Goal: Navigation & Orientation: Find specific page/section

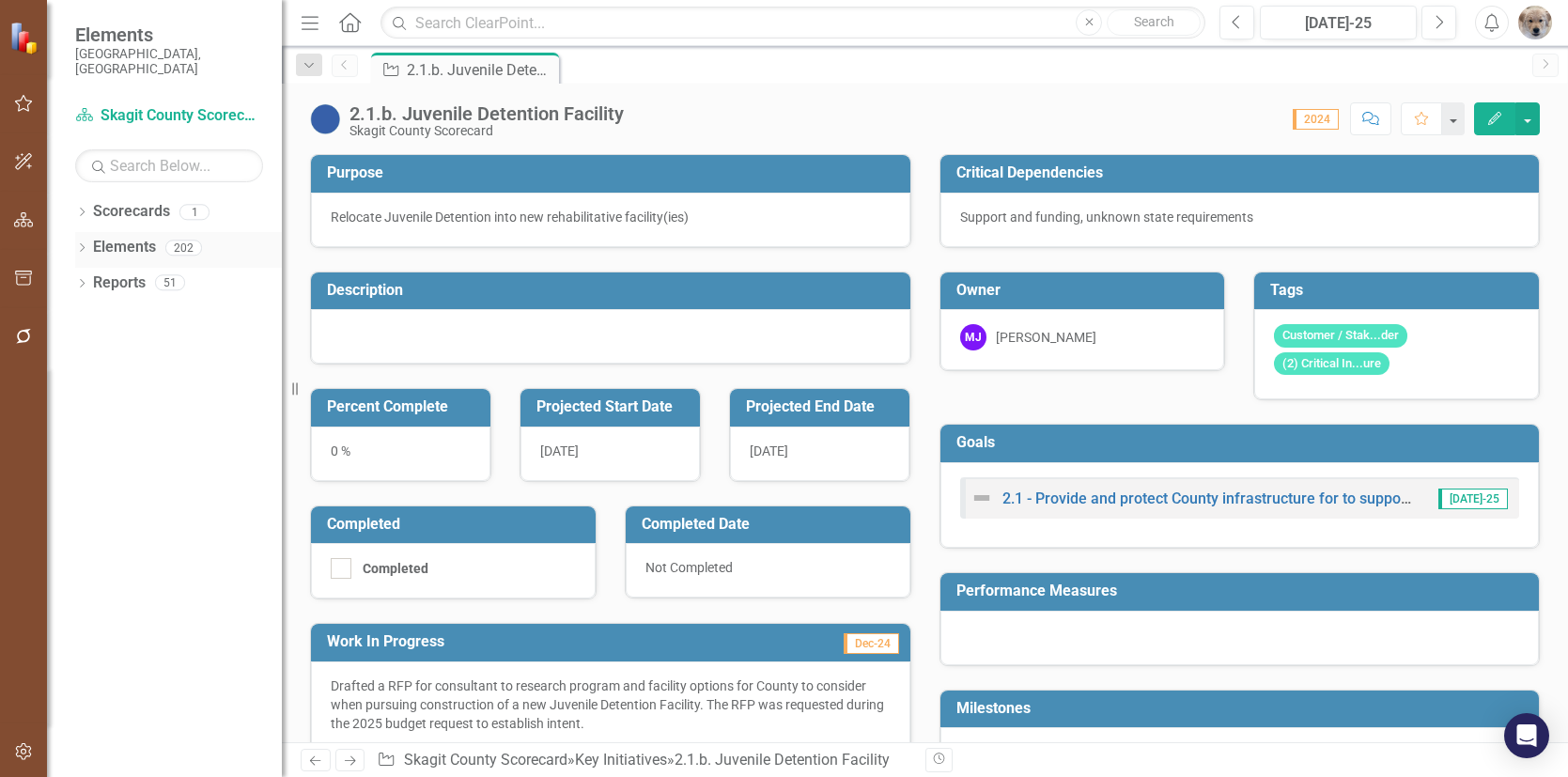
click at [82, 244] on icon "Dropdown" at bounding box center [82, 249] width 13 height 11
click at [93, 348] on div "Dropdown" at bounding box center [91, 356] width 13 height 16
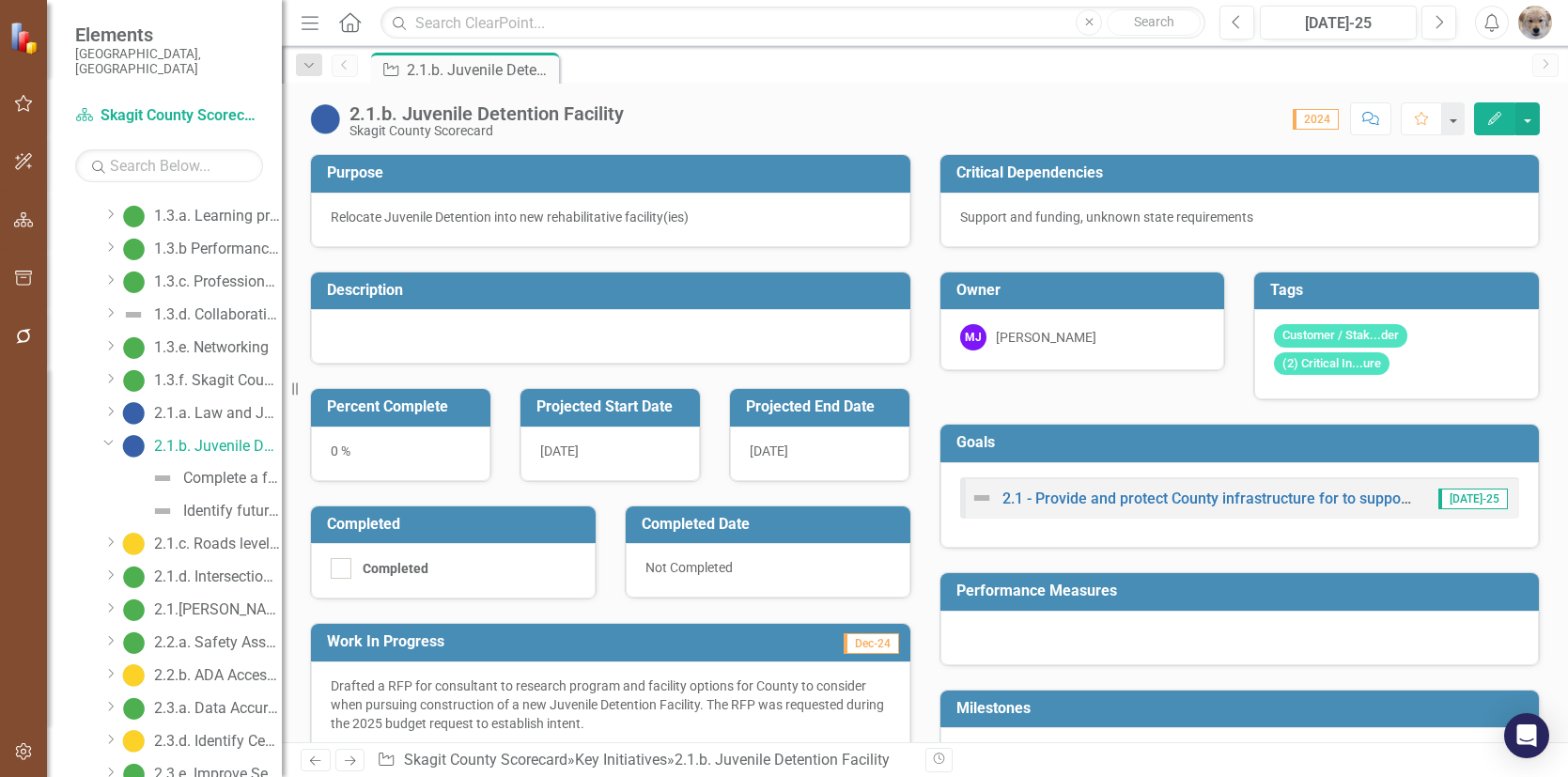
scroll to position [469, 0]
click at [104, 430] on icon "Dropdown" at bounding box center [109, 437] width 12 height 14
click at [206, 465] on div "2.1.c. Roads level of service" at bounding box center [217, 474] width 128 height 17
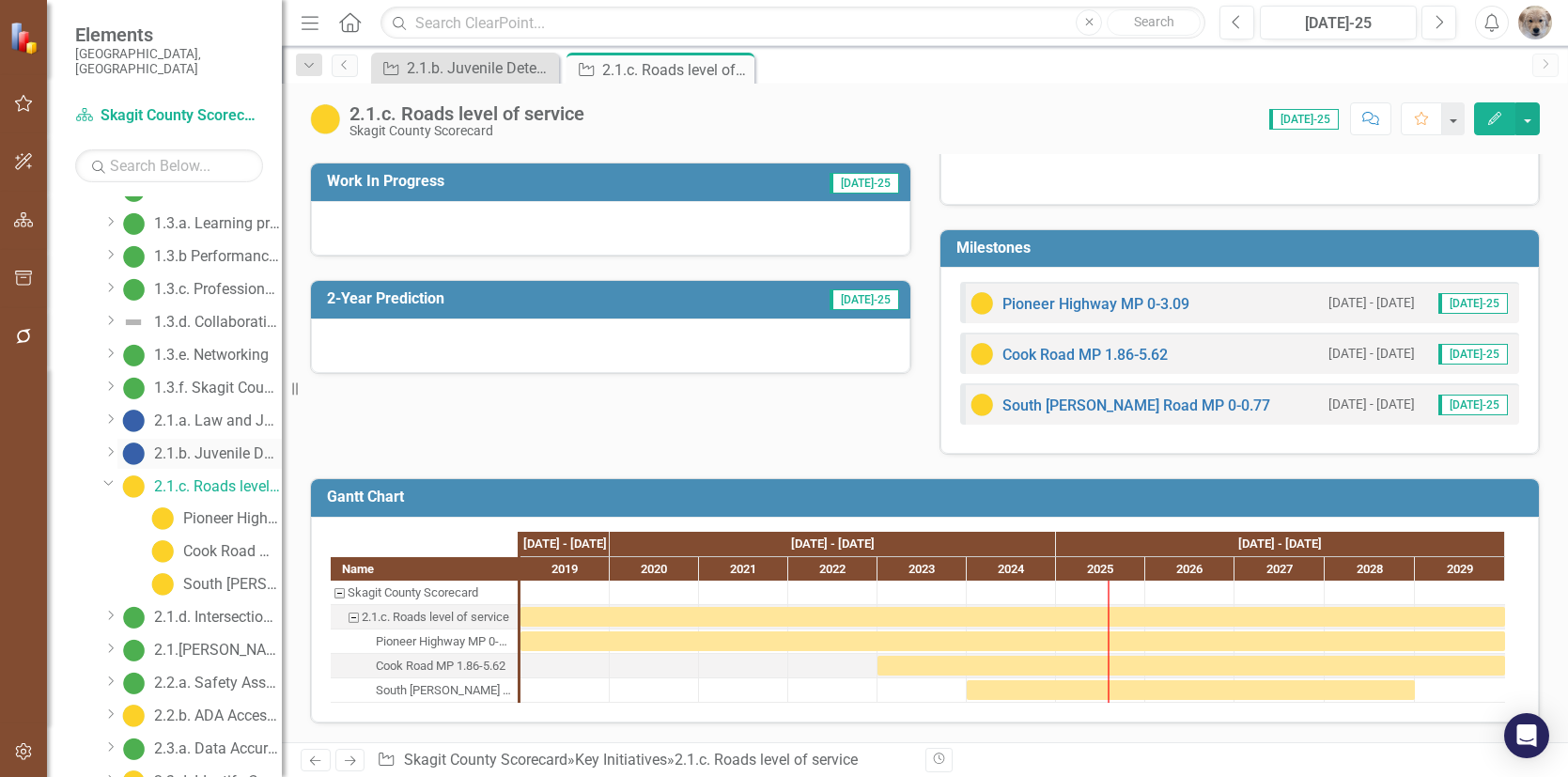
scroll to position [541, 0]
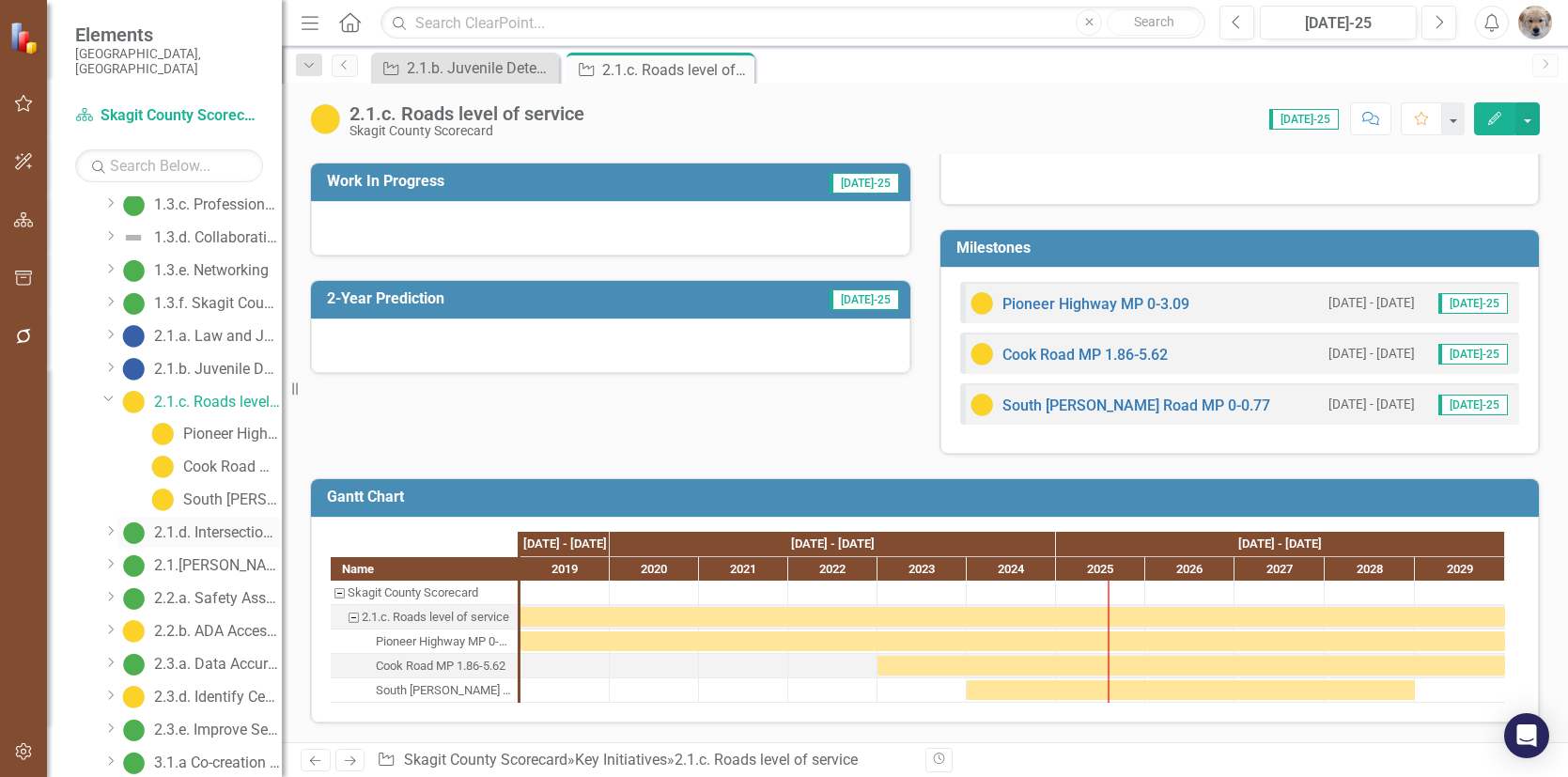
click at [203, 524] on div "2.1.d. Intersections level of service" at bounding box center [217, 533] width 128 height 17
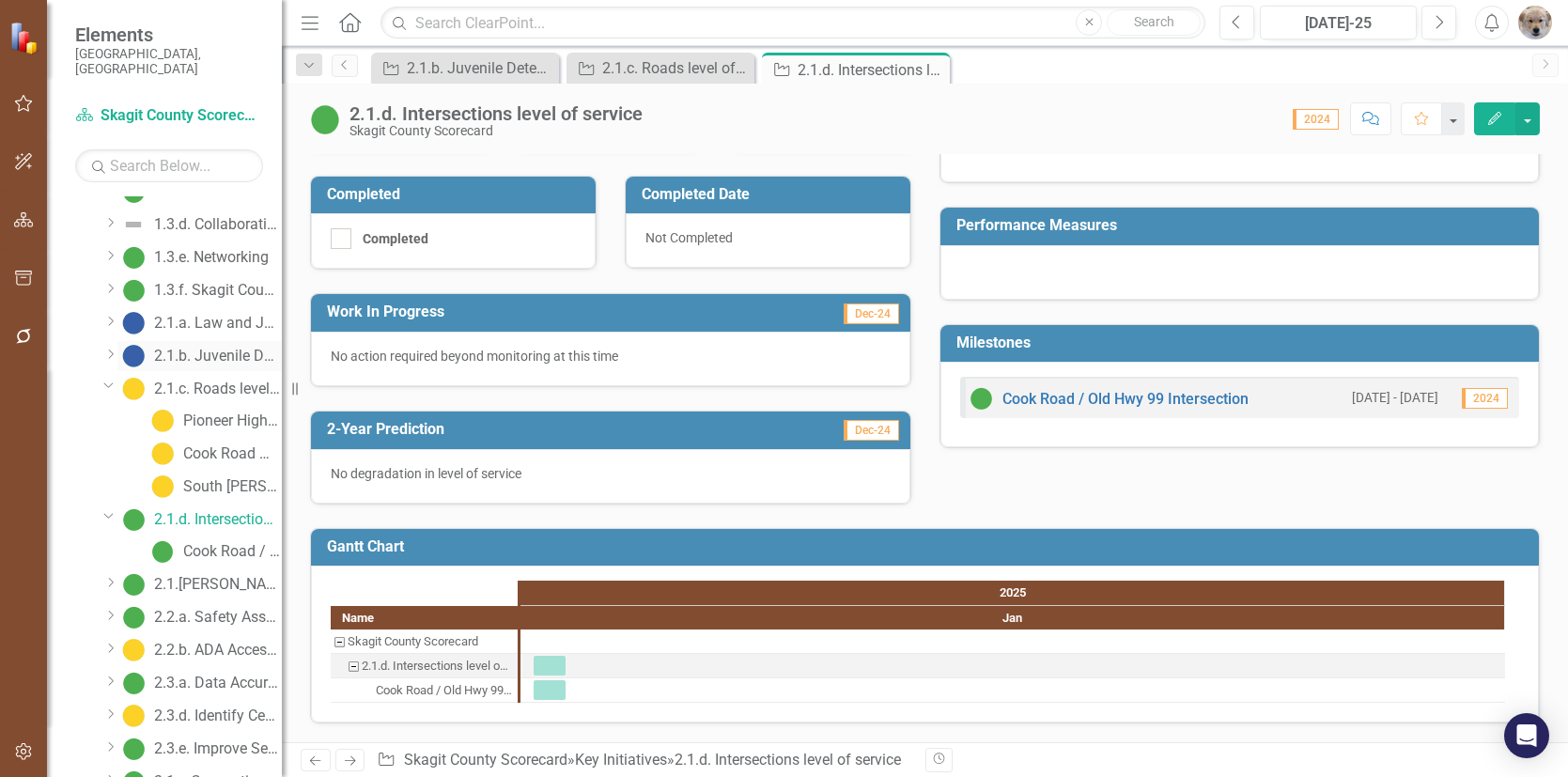
scroll to position [579, 0]
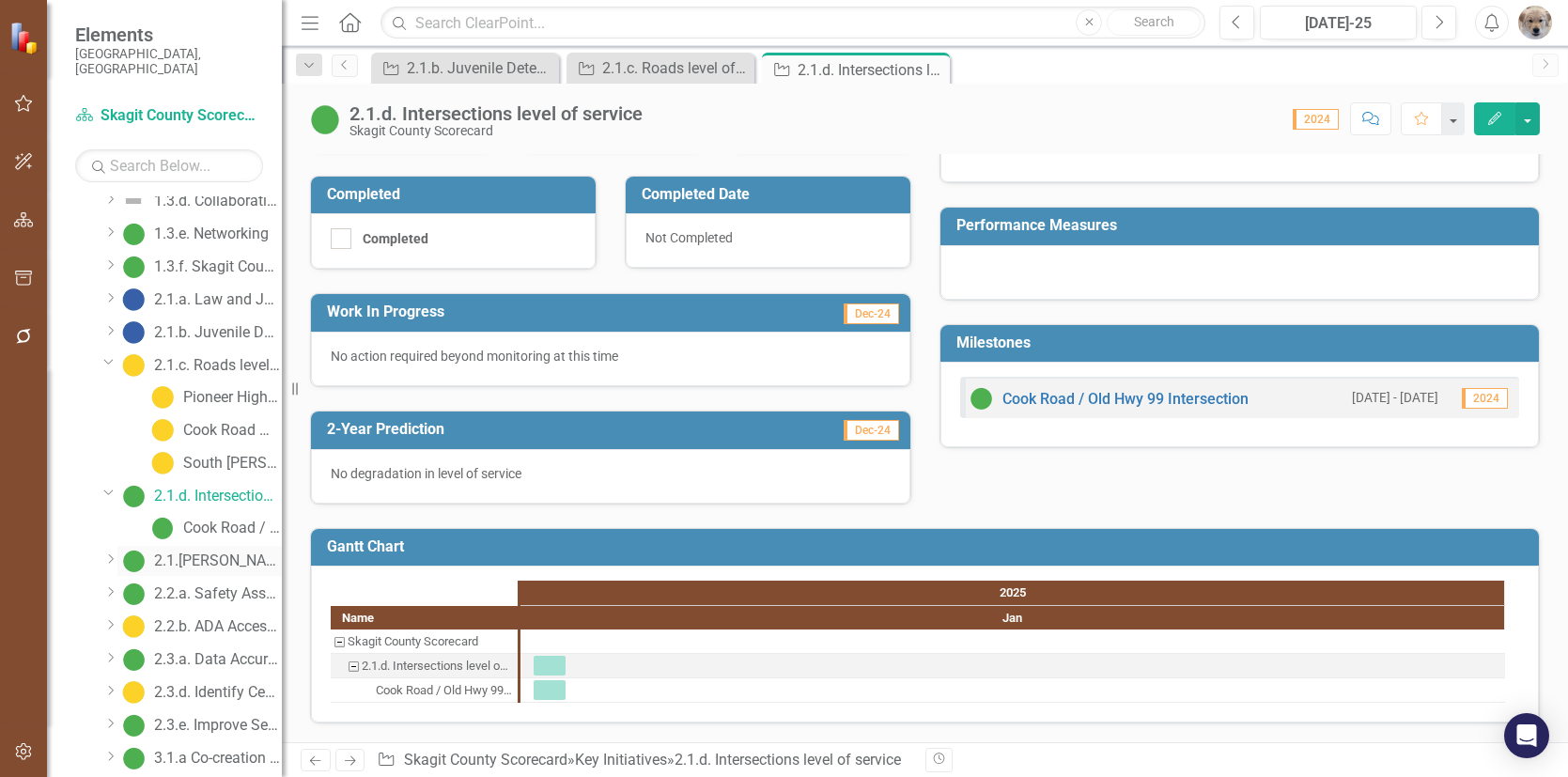
click at [192, 552] on div "2.1.[PERSON_NAME] level of service" at bounding box center [217, 561] width 128 height 17
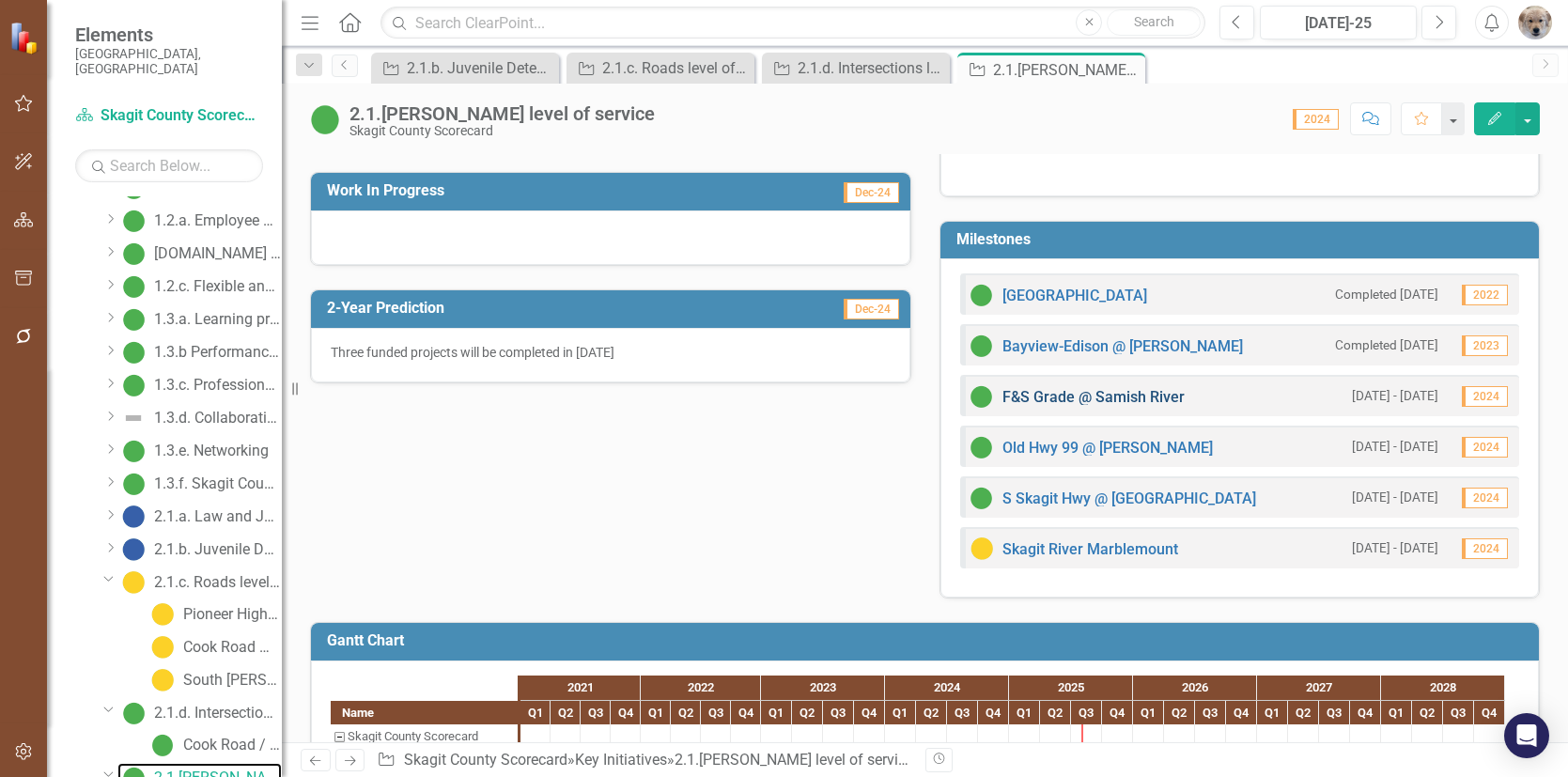
scroll to position [469, 0]
